Goal: Leave review/rating

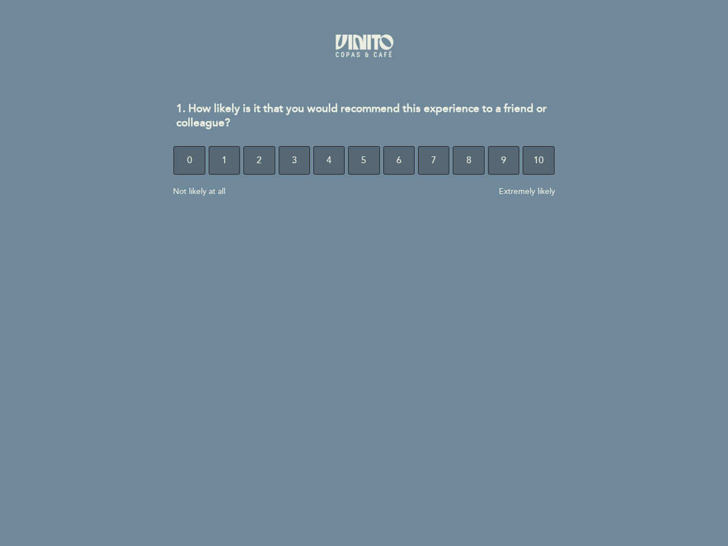
click at [364, 273] on section "1. How likely is it that you would recommend this experience to a friend or col…" at bounding box center [364, 156] width 437 height 285
click at [189, 160] on span "0" at bounding box center [189, 161] width 5 height 32
click at [224, 160] on span "1" at bounding box center [224, 161] width 5 height 32
click at [259, 160] on span "2" at bounding box center [259, 161] width 5 height 32
click at [294, 160] on span "3" at bounding box center [294, 161] width 5 height 32
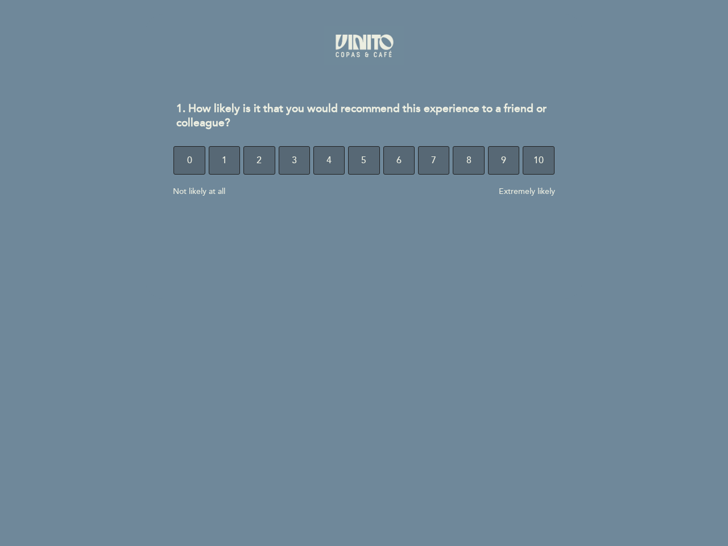
click at [329, 160] on span "4" at bounding box center [329, 161] width 5 height 32
click at [364, 160] on span "5" at bounding box center [363, 161] width 5 height 32
click at [399, 160] on span "6" at bounding box center [399, 161] width 5 height 32
click at [434, 160] on span "7" at bounding box center [433, 161] width 5 height 32
click at [468, 160] on span "8" at bounding box center [469, 161] width 5 height 32
